Goal: Task Accomplishment & Management: Manage account settings

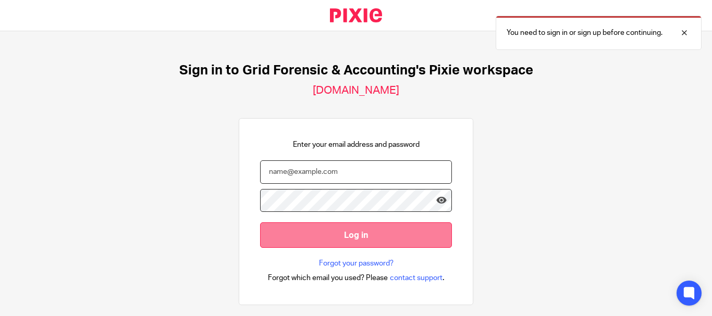
type input "[PERSON_NAME][EMAIL_ADDRESS][PERSON_NAME][DOMAIN_NAME]"
click at [338, 231] on input "Log in" at bounding box center [356, 236] width 192 height 26
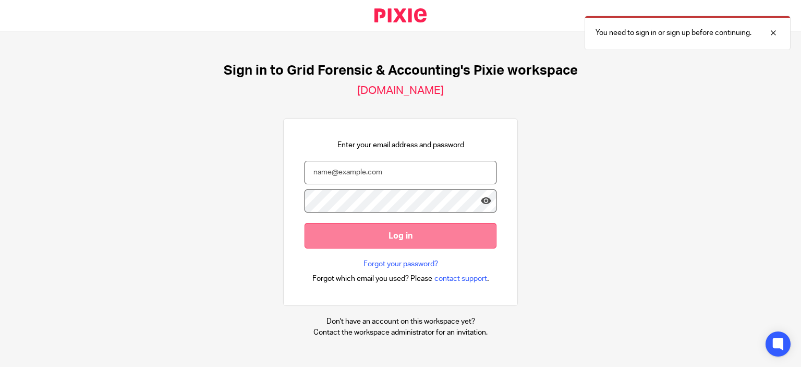
type input "karin.terblanche@gridfa.com"
click at [391, 239] on input "Log in" at bounding box center [401, 236] width 192 height 26
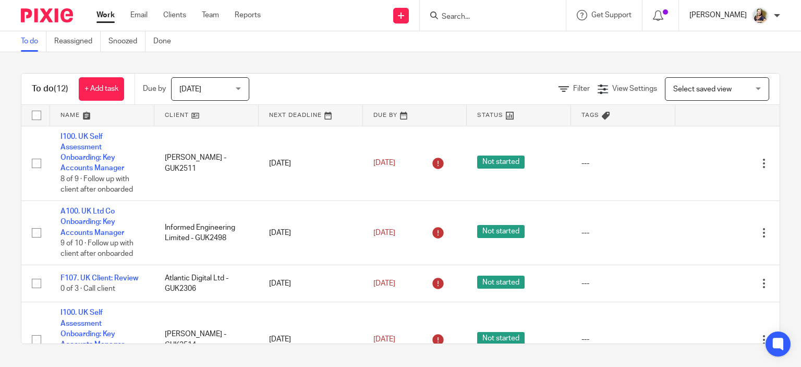
click at [712, 18] on p "Karin Terblanche" at bounding box center [717, 15] width 57 height 10
click at [741, 72] on span "Logout" at bounding box center [731, 72] width 23 height 7
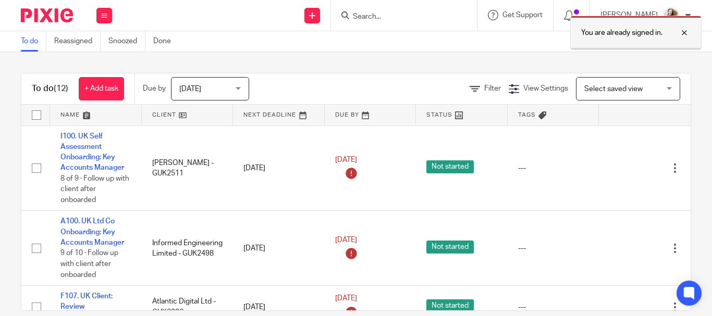
click at [686, 31] on div at bounding box center [677, 33] width 28 height 13
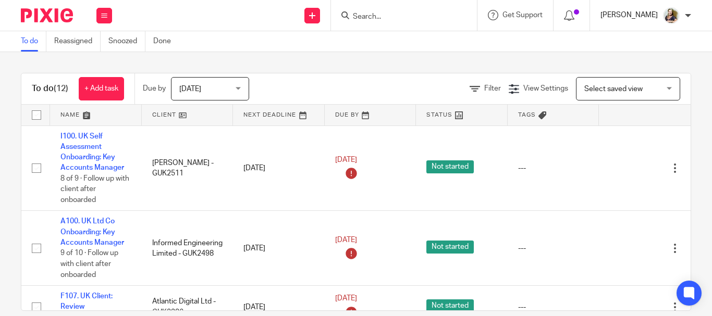
click at [620, 15] on p "Karin Terblanche" at bounding box center [629, 15] width 57 height 10
click at [636, 72] on span "Logout" at bounding box center [642, 72] width 23 height 7
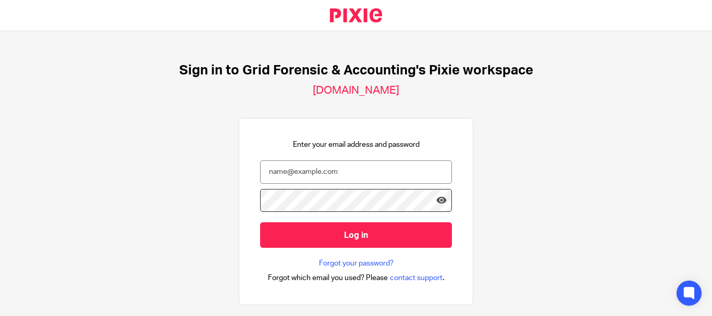
type input "[EMAIL_ADDRESS][DOMAIN_NAME]"
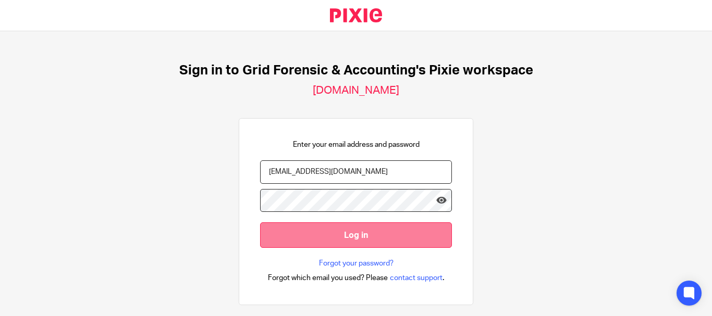
click at [345, 238] on input "Log in" at bounding box center [356, 236] width 192 height 26
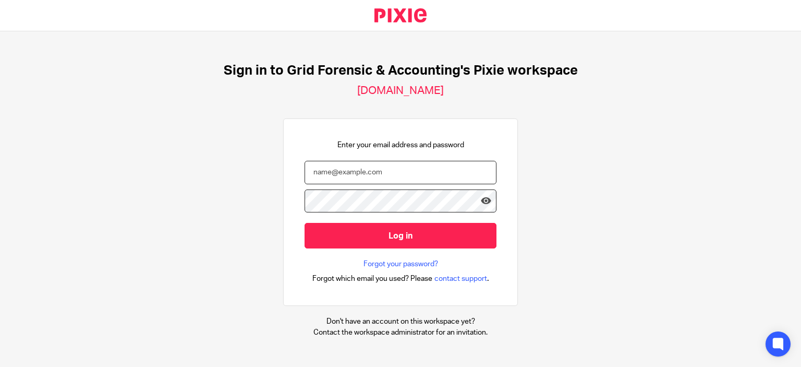
type input "[EMAIL_ADDRESS][DOMAIN_NAME]"
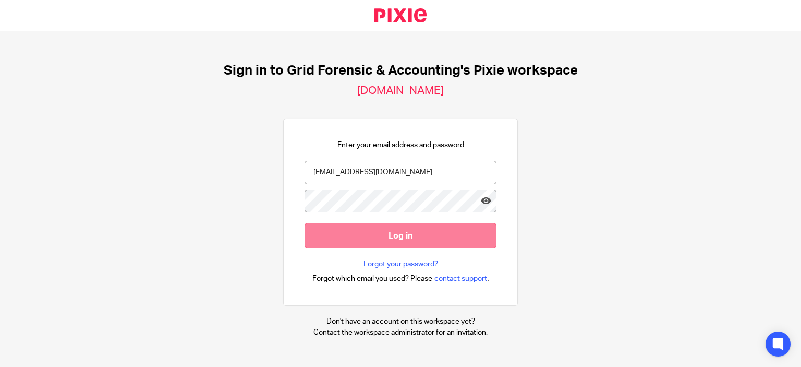
click at [396, 234] on input "Log in" at bounding box center [401, 236] width 192 height 26
